Goal: Task Accomplishment & Management: Manage account settings

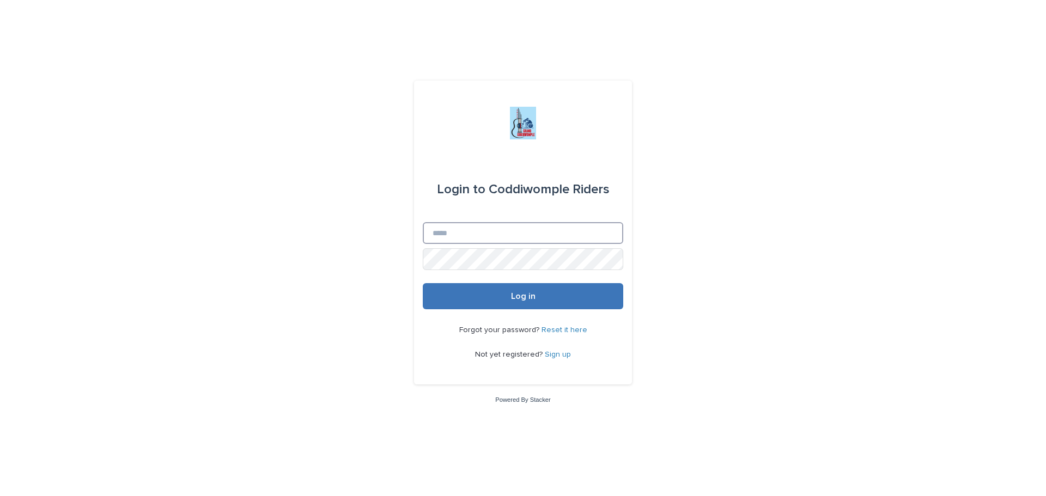
type input "**********"
click at [535, 299] on button "Log in" at bounding box center [523, 296] width 201 height 26
